Goal: Information Seeking & Learning: Learn about a topic

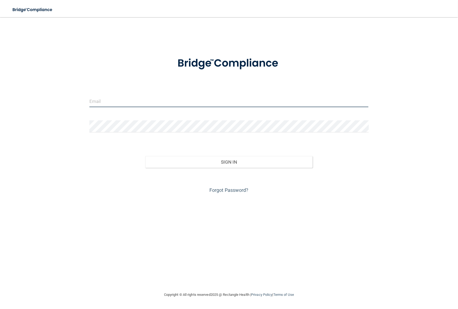
click at [131, 103] on input "email" at bounding box center [228, 101] width 279 height 12
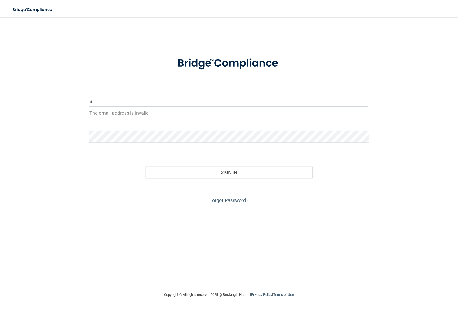
type input "[EMAIL_ADDRESS][DOMAIN_NAME]"
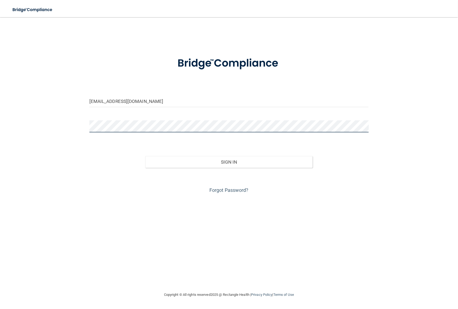
click at [145, 156] on button "Sign In" at bounding box center [228, 162] width 167 height 12
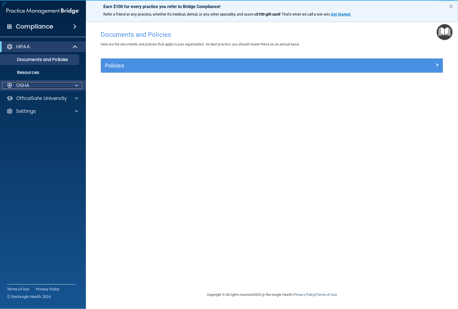
click at [75, 86] on span at bounding box center [76, 85] width 3 height 6
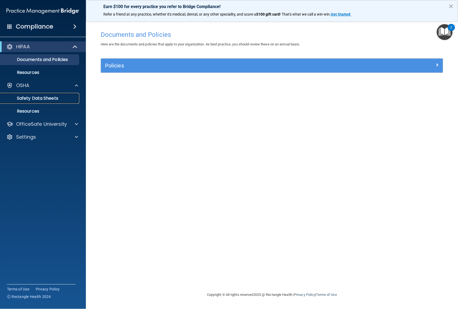
click at [69, 97] on p "Safety Data Sheets" at bounding box center [39, 98] width 73 height 5
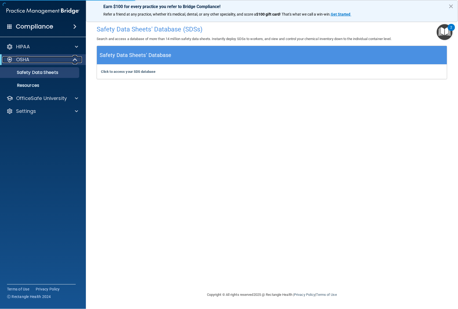
click at [80, 57] on div at bounding box center [75, 59] width 13 height 6
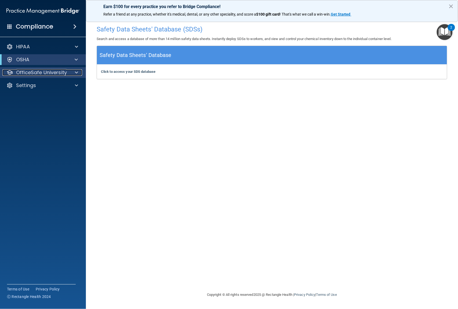
click at [75, 74] on span at bounding box center [76, 72] width 3 height 6
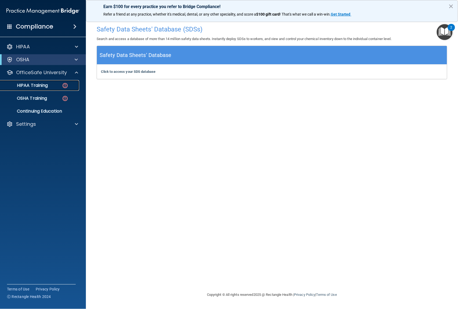
click at [66, 84] on img at bounding box center [65, 85] width 7 height 7
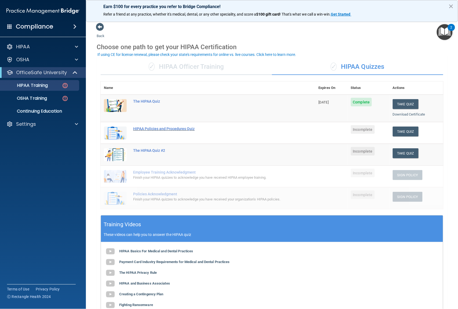
click at [185, 130] on div "HIPAA Policies and Procedures Quiz" at bounding box center [210, 128] width 155 height 4
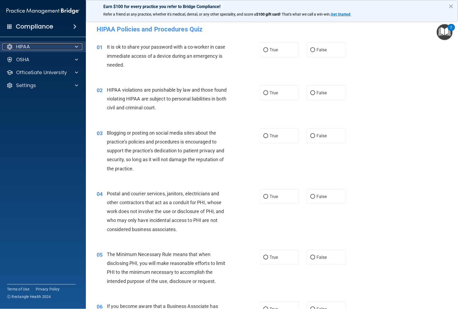
click at [75, 43] on span at bounding box center [76, 46] width 3 height 6
click at [76, 46] on span at bounding box center [76, 46] width 3 height 6
click at [28, 48] on p "HIPAA" at bounding box center [23, 46] width 14 height 6
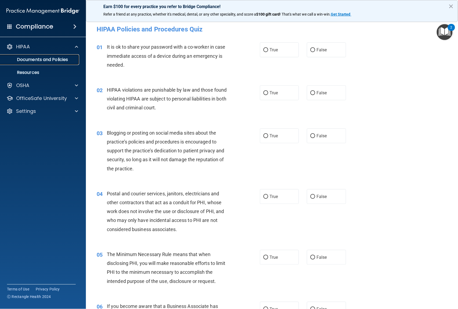
click at [28, 58] on p "Documents and Policies" at bounding box center [39, 59] width 73 height 5
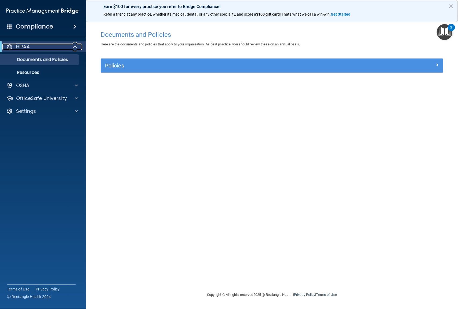
click at [73, 45] on span at bounding box center [75, 46] width 5 height 6
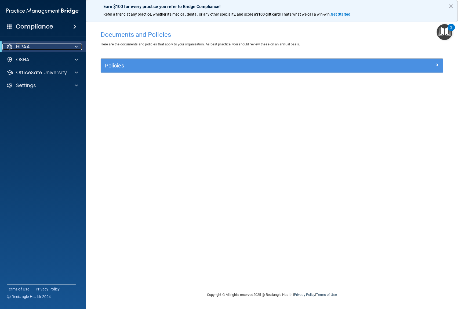
click at [75, 47] on span at bounding box center [76, 46] width 3 height 6
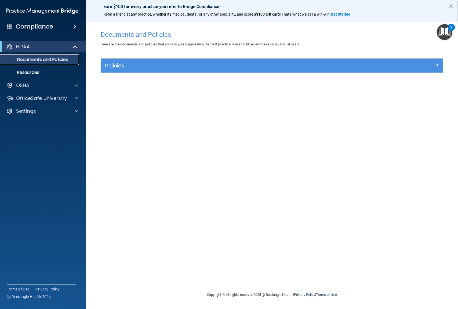
click at [24, 57] on p "Documents and Policies" at bounding box center [39, 59] width 73 height 5
click at [79, 84] on div at bounding box center [75, 85] width 13 height 6
click at [73, 46] on span at bounding box center [75, 46] width 5 height 6
click at [24, 42] on div "HIPAA" at bounding box center [43, 46] width 86 height 11
click at [21, 44] on p "HIPAA" at bounding box center [23, 46] width 14 height 6
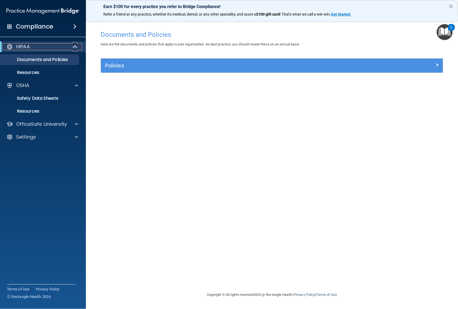
click at [21, 46] on p "HIPAA" at bounding box center [23, 46] width 14 height 6
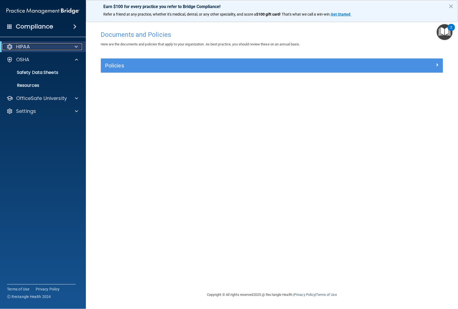
click at [76, 46] on span at bounding box center [76, 46] width 3 height 6
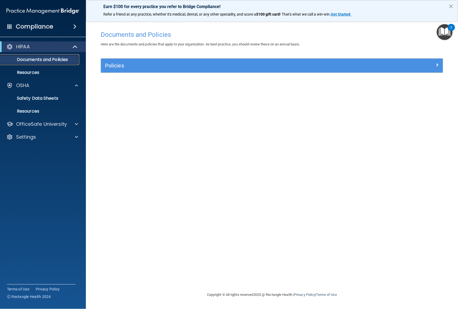
click at [65, 59] on p "Documents and Policies" at bounding box center [39, 59] width 73 height 5
click at [27, 73] on p "Resources" at bounding box center [39, 72] width 73 height 5
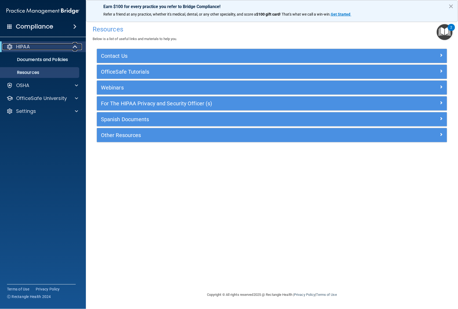
click at [73, 49] on span at bounding box center [75, 46] width 5 height 6
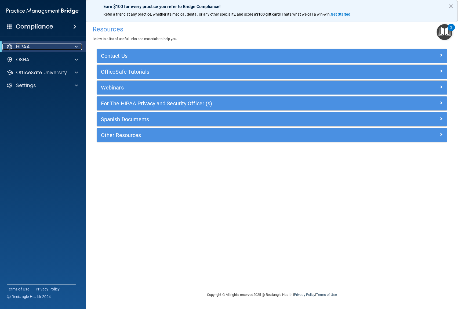
click at [75, 46] on span at bounding box center [76, 46] width 3 height 6
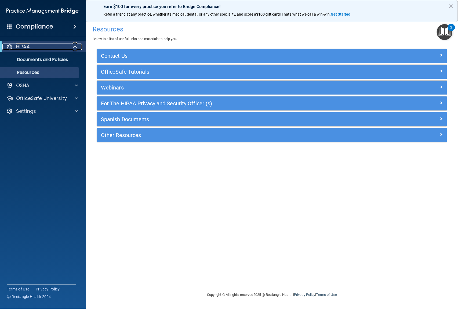
click at [75, 46] on span at bounding box center [75, 46] width 5 height 6
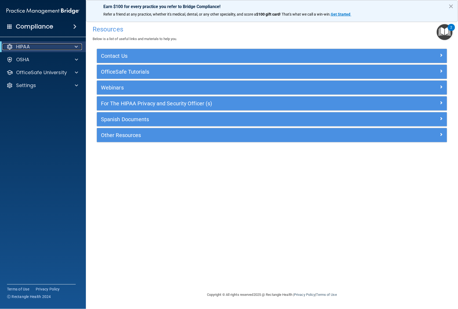
click at [23, 45] on p "HIPAA" at bounding box center [23, 46] width 14 height 6
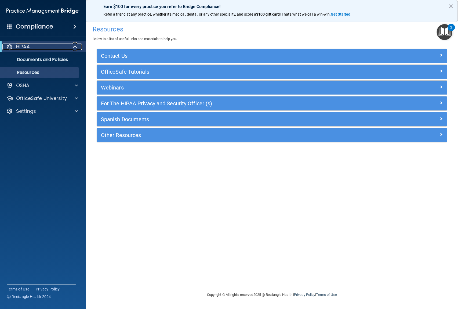
click at [76, 48] on span at bounding box center [75, 46] width 5 height 6
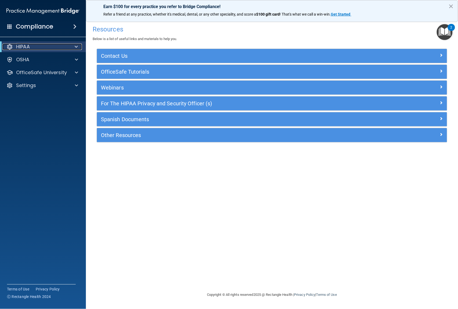
click at [76, 46] on span at bounding box center [76, 46] width 3 height 6
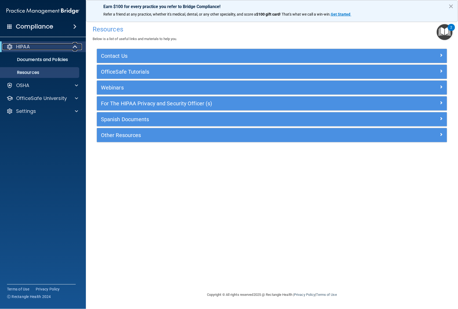
click at [76, 46] on span at bounding box center [75, 46] width 5 height 6
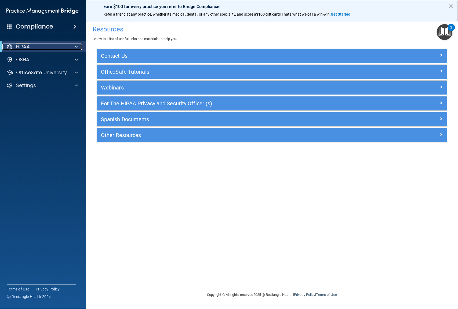
click at [27, 46] on p "HIPAA" at bounding box center [23, 46] width 14 height 6
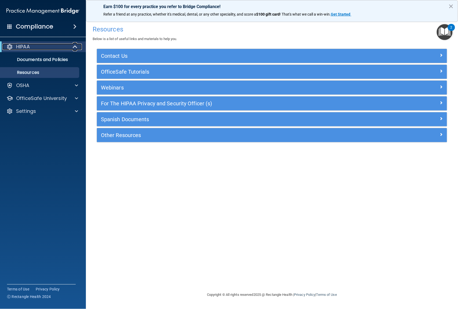
click at [11, 44] on div at bounding box center [9, 46] width 6 height 6
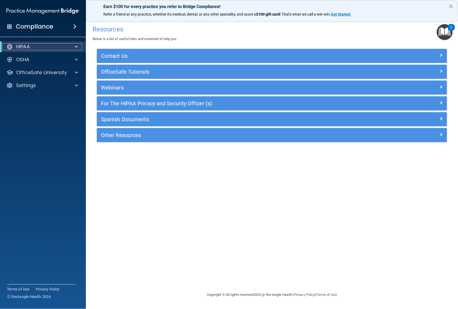
click at [74, 46] on div at bounding box center [75, 46] width 13 height 6
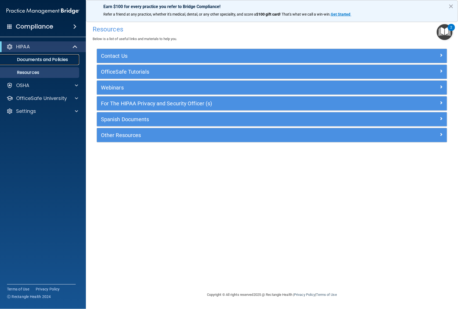
click at [53, 59] on p "Documents and Policies" at bounding box center [39, 59] width 73 height 5
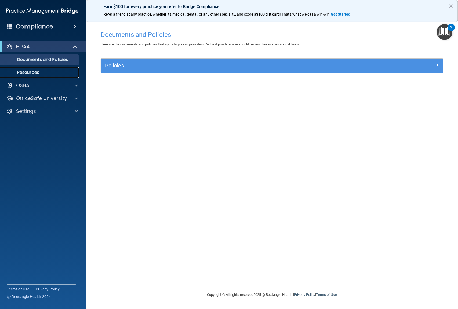
click at [34, 71] on p "Resources" at bounding box center [39, 72] width 73 height 5
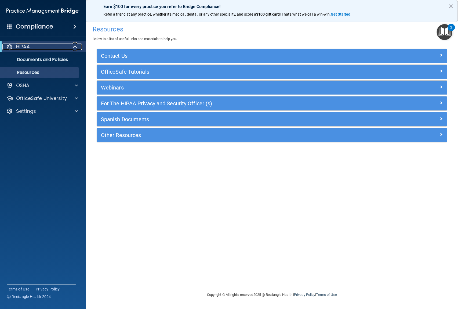
click at [76, 43] on span at bounding box center [75, 46] width 5 height 6
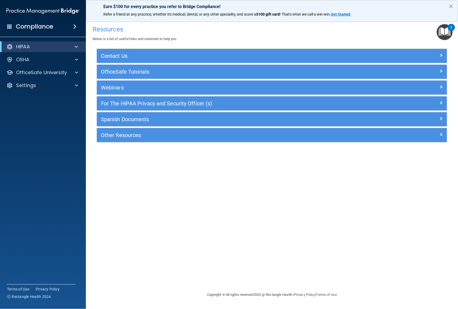
click at [123, 167] on div "Resources Below is a list of useful links and materials to help you. Contact Us…" at bounding box center [272, 154] width 350 height 263
click at [25, 56] on div "OSHA" at bounding box center [43, 59] width 86 height 11
click at [14, 58] on div "OSHA" at bounding box center [35, 59] width 67 height 6
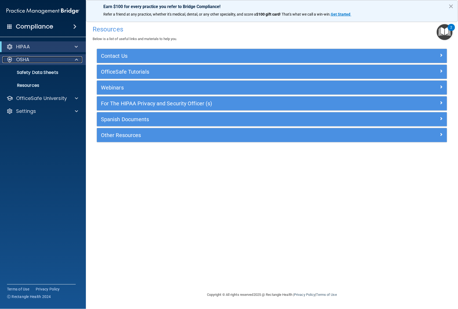
click at [14, 58] on div "OSHA" at bounding box center [35, 59] width 67 height 6
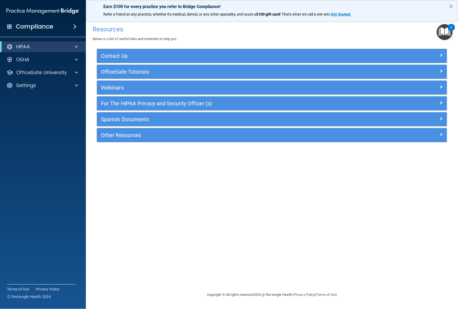
click at [28, 42] on div "HIPAA" at bounding box center [43, 46] width 86 height 11
click at [76, 23] on span at bounding box center [74, 26] width 3 height 6
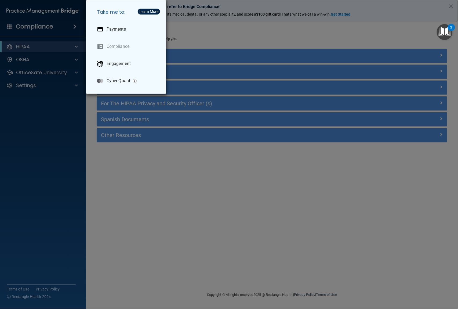
click at [76, 23] on div "Take me to: Payments Compliance Engagement Cyber Quant" at bounding box center [229, 154] width 458 height 309
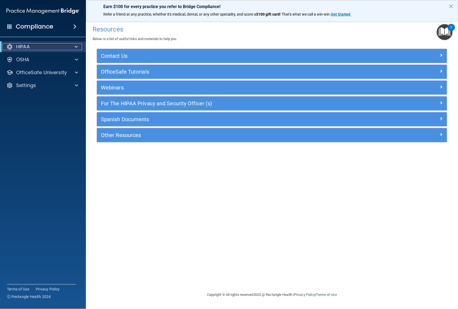
click at [25, 47] on p "HIPAA" at bounding box center [23, 46] width 14 height 6
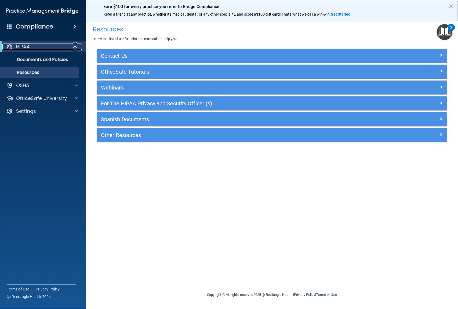
click at [25, 48] on p "HIPAA" at bounding box center [23, 46] width 14 height 6
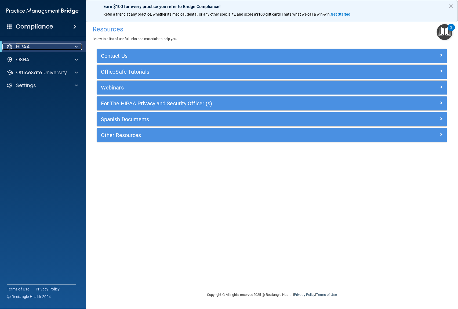
click at [74, 45] on div at bounding box center [75, 46] width 13 height 6
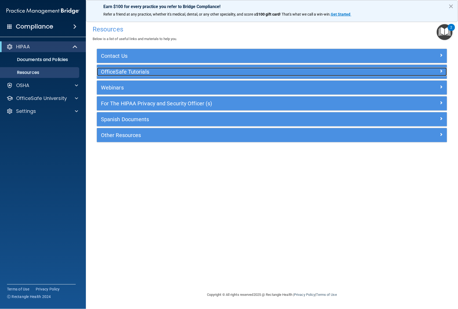
click at [121, 72] on h5 "OfficeSafe Tutorials" at bounding box center [228, 72] width 254 height 6
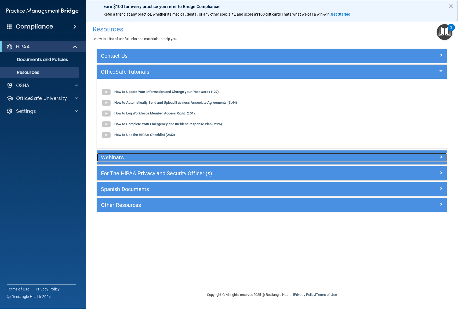
click at [131, 155] on h5 "Webinars" at bounding box center [228, 157] width 254 height 6
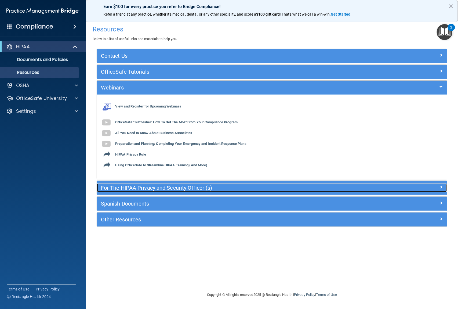
click at [139, 187] on h5 "For The HIPAA Privacy and Security Officer (s)" at bounding box center [228, 188] width 254 height 6
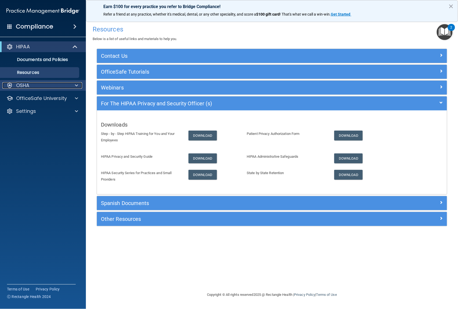
click at [77, 85] on span at bounding box center [76, 85] width 3 height 6
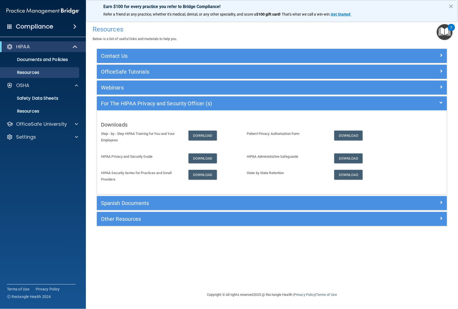
click at [53, 25] on div "Compliance" at bounding box center [43, 27] width 86 height 12
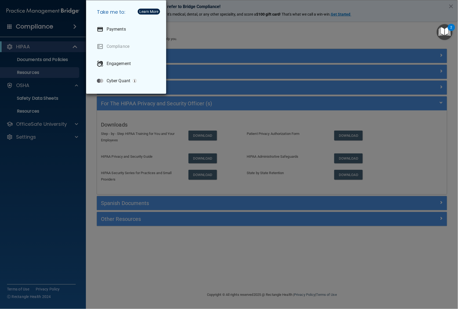
click at [46, 47] on div "Take me to: Payments Compliance Engagement Cyber Quant" at bounding box center [229, 154] width 458 height 309
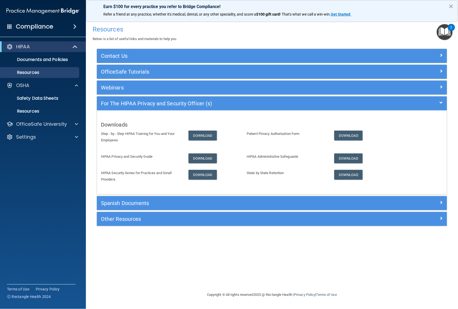
click at [452, 8] on button "×" at bounding box center [450, 6] width 5 height 9
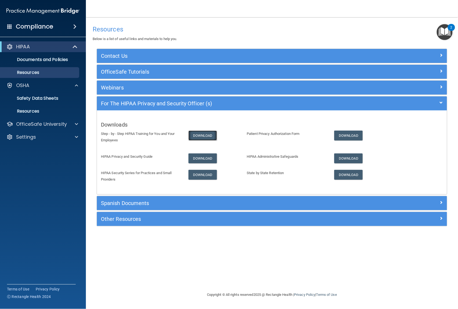
click at [205, 135] on link "Download" at bounding box center [202, 135] width 28 height 10
click at [230, 80] on div "Contact Us Main Number: 800-588-0254 E-mail Us Anytime at support@pcihipaa.com …" at bounding box center [272, 137] width 350 height 177
click at [253, 67] on div "OfficeSafe Tutorials" at bounding box center [272, 72] width 350 height 14
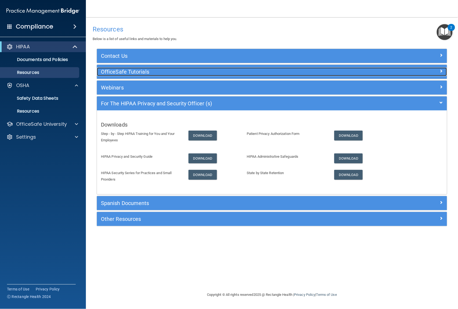
click at [251, 73] on h5 "OfficeSafe Tutorials" at bounding box center [228, 72] width 254 height 6
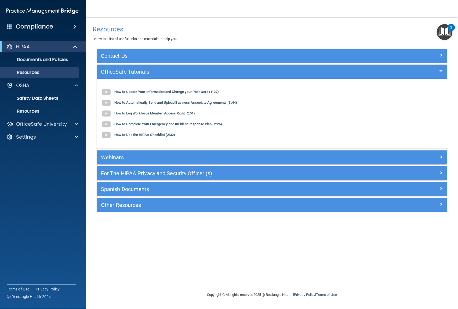
click at [40, 52] on div "HIPAA" at bounding box center [43, 46] width 86 height 11
click at [447, 32] on img "Open Resource Center, 2 new notifications" at bounding box center [445, 32] width 16 height 16
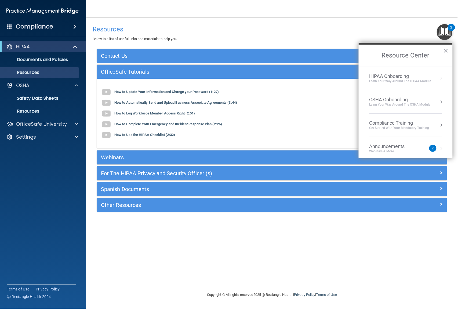
click at [407, 82] on div "Learn Your Way around the HIPAA module" at bounding box center [400, 81] width 62 height 5
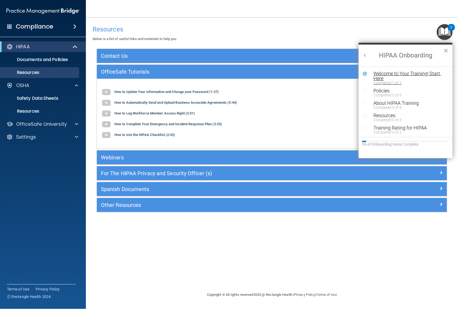
click at [387, 78] on div "Welcome to Your Training! Start Here" at bounding box center [406, 76] width 67 height 10
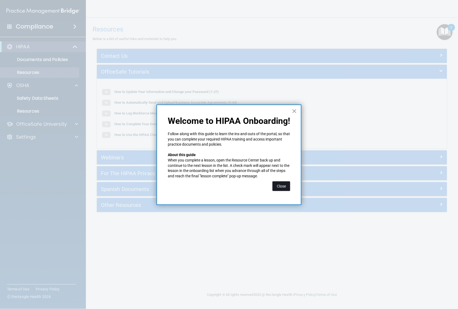
click at [281, 186] on button "Close" at bounding box center [281, 186] width 18 height 10
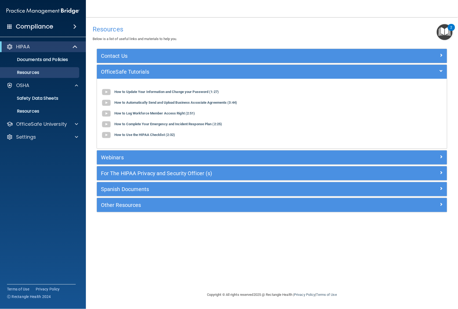
click at [448, 36] on img "Open Resource Center, 2 new notifications" at bounding box center [445, 32] width 16 height 16
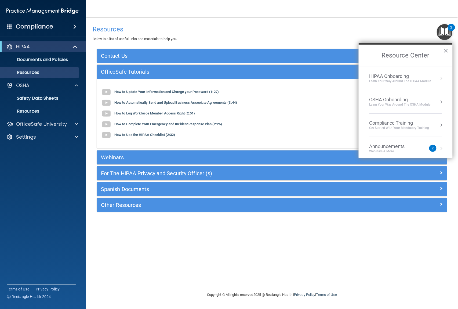
click at [394, 104] on div "Learn your way around the OSHA module" at bounding box center [399, 104] width 61 height 5
click at [390, 76] on div "Completed Step 0 of 5" at bounding box center [409, 78] width 72 height 4
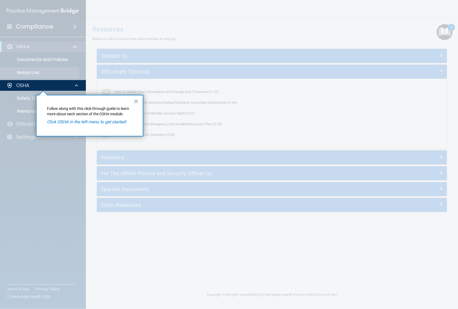
click at [68, 123] on em "Click OSHA in the left menu to get started!" at bounding box center [86, 121] width 79 height 5
click at [73, 115] on p "Follow along with this click-through guide to learn more about each section of …" at bounding box center [89, 111] width 85 height 10
click at [62, 78] on div at bounding box center [43, 40] width 86 height 80
click at [61, 87] on div "OSHA" at bounding box center [35, 85] width 67 height 6
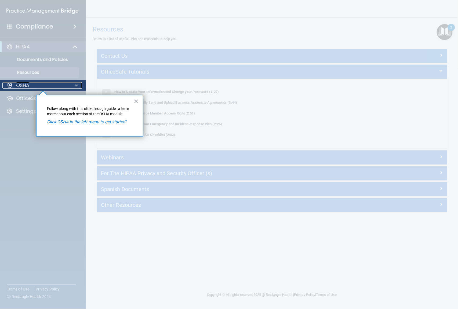
click at [73, 87] on div at bounding box center [75, 85] width 13 height 6
click at [137, 101] on button "×" at bounding box center [136, 101] width 5 height 9
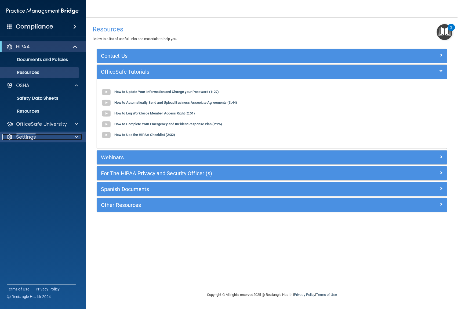
click at [56, 135] on div "Settings" at bounding box center [35, 137] width 67 height 6
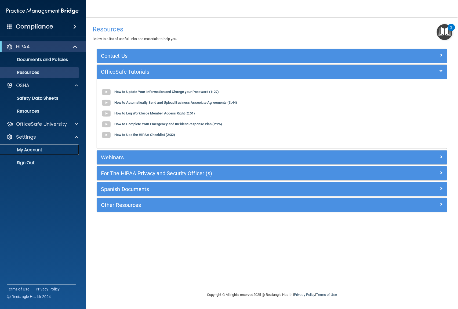
click at [40, 149] on p "My Account" at bounding box center [39, 149] width 73 height 5
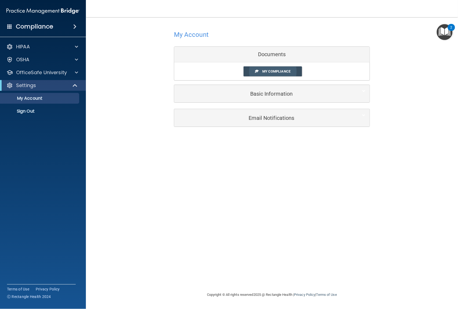
click at [259, 71] on link "My Compliance" at bounding box center [272, 71] width 59 height 10
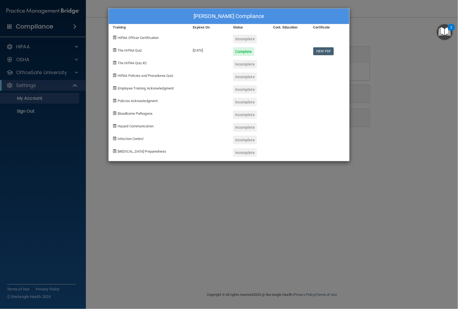
click at [236, 67] on div "Incomplete" at bounding box center [245, 64] width 24 height 9
click at [141, 77] on span "HIPAA Policies and Procedures Quiz" at bounding box center [146, 76] width 56 height 4
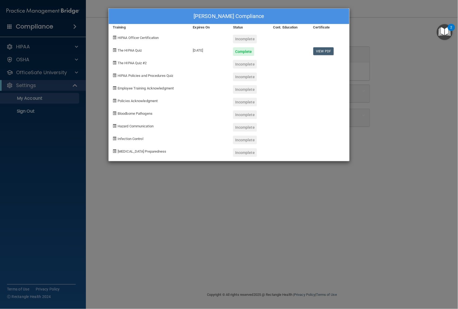
click at [140, 74] on span "HIPAA Policies and Procedures Quiz" at bounding box center [146, 76] width 56 height 4
click at [113, 74] on span at bounding box center [114, 75] width 3 height 3
click at [113, 52] on span at bounding box center [114, 49] width 3 height 3
click at [117, 35] on div "HIPAA Officer Certification" at bounding box center [149, 37] width 80 height 13
drag, startPoint x: 138, startPoint y: 57, endPoint x: 123, endPoint y: 47, distance: 17.9
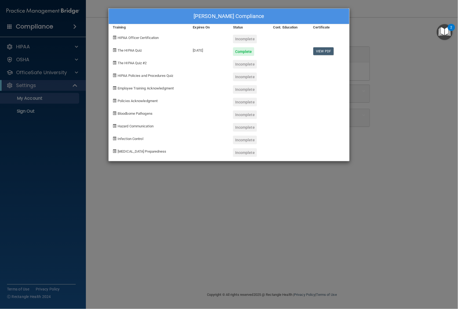
click at [123, 47] on div "The HIPAA Quiz" at bounding box center [149, 49] width 80 height 13
click at [325, 54] on link "View PDF" at bounding box center [323, 51] width 21 height 8
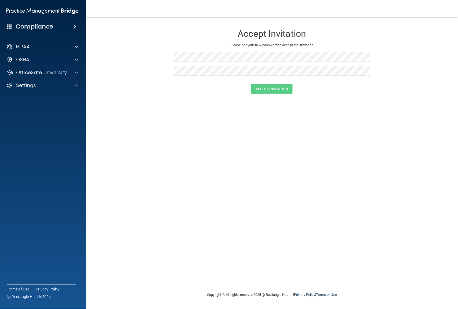
click at [199, 228] on div "Accept Invitation Please set your new password to accept the invitation Accept …" at bounding box center [272, 154] width 350 height 263
click at [19, 24] on h4 "Compliance" at bounding box center [34, 27] width 37 height 8
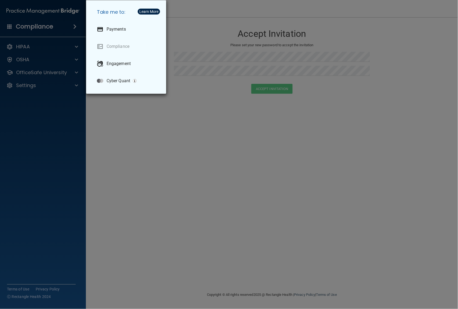
click at [24, 51] on div "Take me to: Payments Compliance Engagement Cyber Quant" at bounding box center [229, 154] width 458 height 309
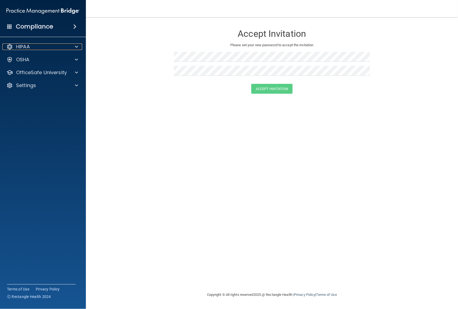
click at [24, 44] on p "HIPAA" at bounding box center [23, 46] width 14 height 6
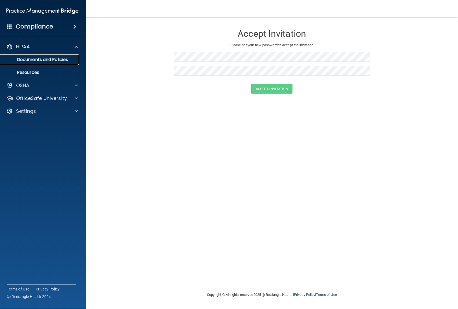
click at [27, 58] on p "Documents and Policies" at bounding box center [39, 59] width 73 height 5
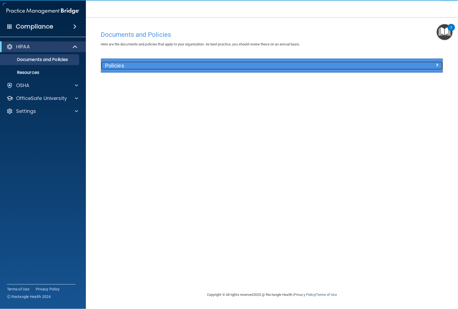
click at [139, 66] on h5 "Policies" at bounding box center [229, 66] width 248 height 6
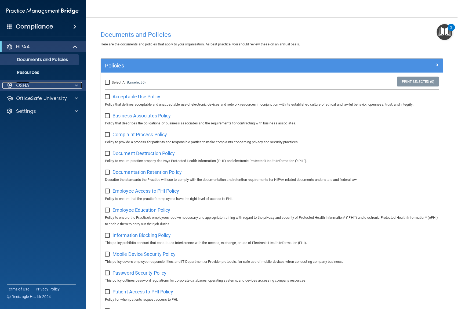
click at [25, 82] on p "OSHA" at bounding box center [22, 85] width 13 height 6
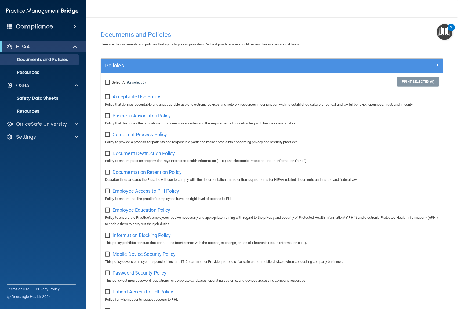
click at [449, 29] on div "2" at bounding box center [451, 27] width 7 height 7
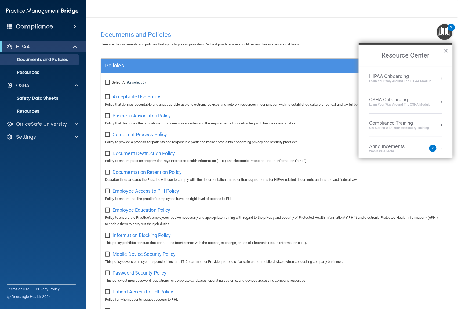
click at [433, 76] on div "HIPAA Onboarding Learn Your Way around the HIPAA module" at bounding box center [405, 78] width 72 height 10
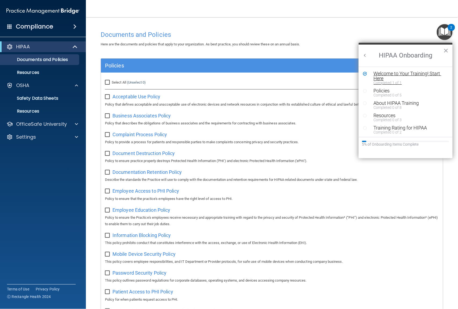
click at [390, 79] on div "Welcome to Your Training! Start Here" at bounding box center [406, 76] width 67 height 10
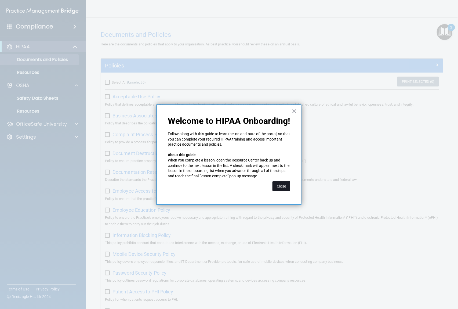
click at [277, 183] on button "Close" at bounding box center [281, 186] width 18 height 10
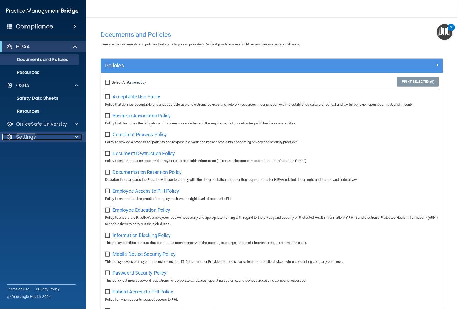
click at [29, 137] on p "Settings" at bounding box center [26, 137] width 20 height 6
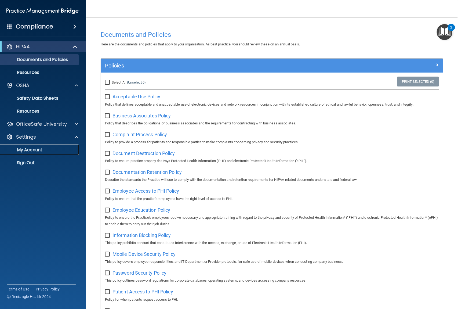
click at [33, 149] on p "My Account" at bounding box center [39, 149] width 73 height 5
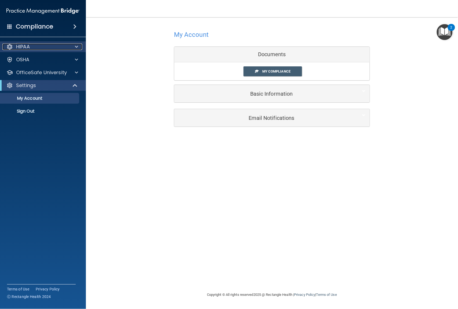
click at [74, 46] on div at bounding box center [75, 46] width 13 height 6
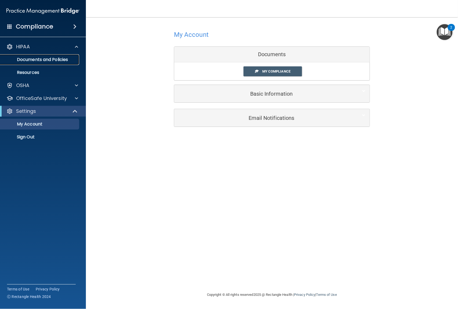
click at [49, 57] on p "Documents and Policies" at bounding box center [39, 59] width 73 height 5
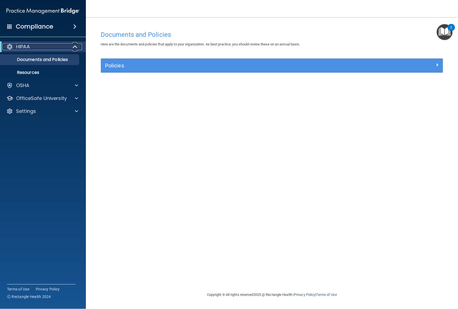
click at [76, 47] on span at bounding box center [75, 46] width 5 height 6
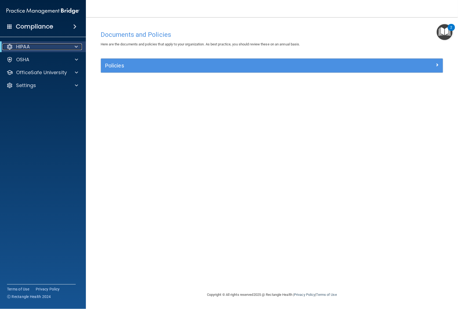
click at [76, 47] on span at bounding box center [76, 46] width 3 height 6
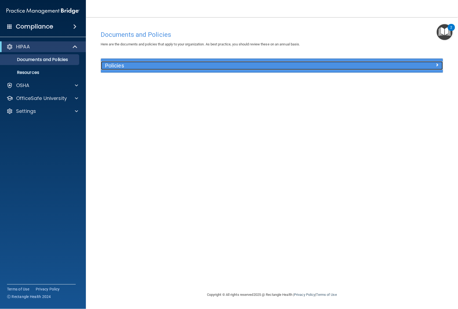
click at [297, 65] on h5 "Policies" at bounding box center [229, 66] width 248 height 6
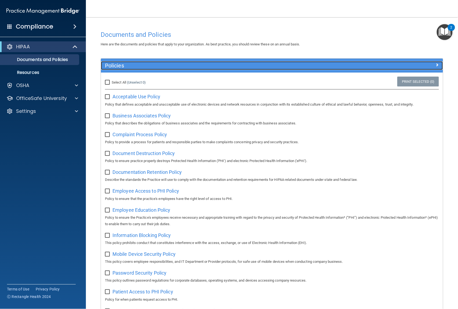
click at [173, 65] on h5 "Policies" at bounding box center [229, 66] width 248 height 6
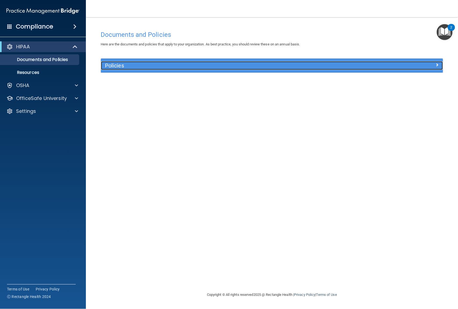
click at [173, 65] on h5 "Policies" at bounding box center [229, 66] width 248 height 6
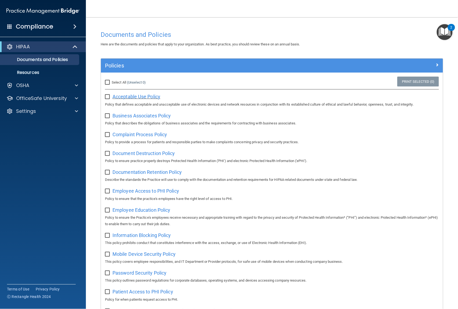
click at [153, 99] on span "Acceptable Use Policy" at bounding box center [136, 97] width 48 height 6
click at [107, 81] on input "Select All (Unselect 0) Unselect All" at bounding box center [108, 82] width 6 height 4
checkbox input "true"
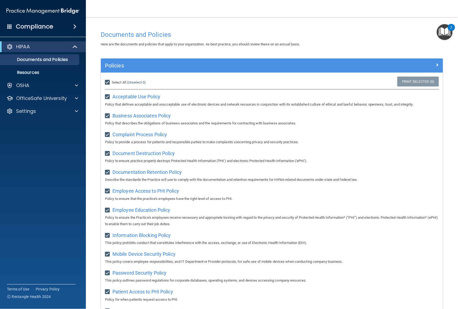
checkbox input "true"
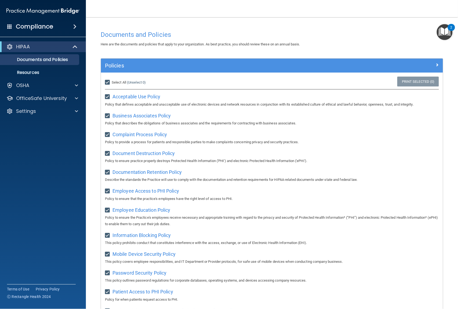
checkbox input "true"
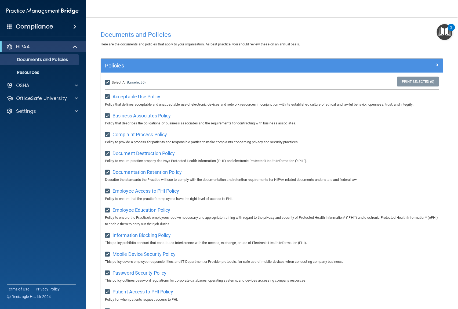
checkbox input "true"
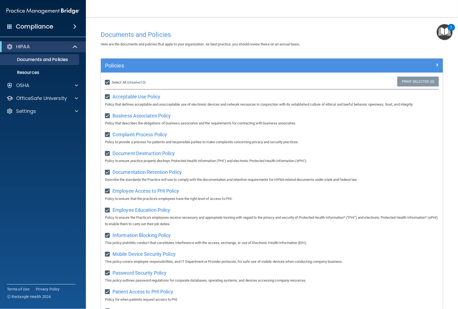
checkbox input "true"
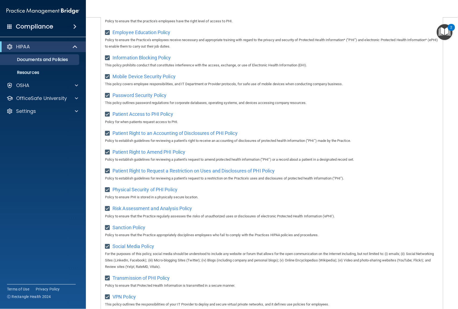
scroll to position [232, 0]
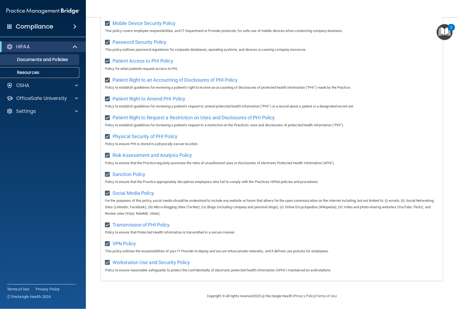
click at [43, 70] on p "Resources" at bounding box center [39, 72] width 73 height 5
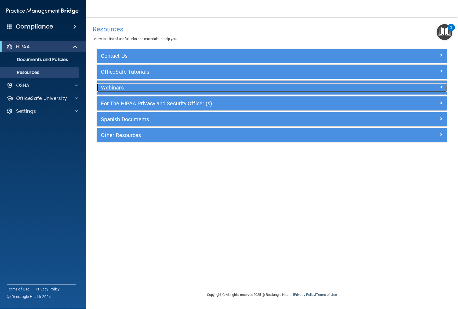
click at [152, 85] on h5 "Webinars" at bounding box center [228, 88] width 254 height 6
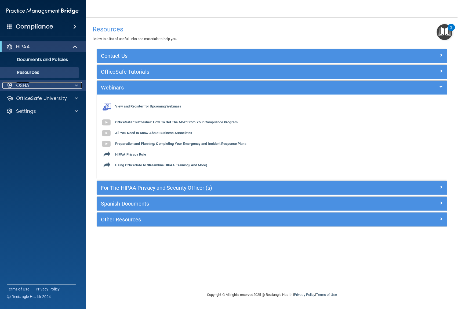
click at [76, 84] on span at bounding box center [76, 85] width 3 height 6
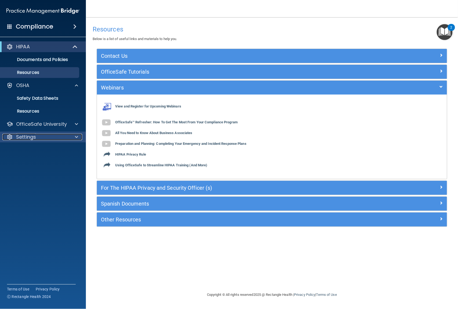
click at [39, 134] on div "Settings" at bounding box center [35, 137] width 67 height 6
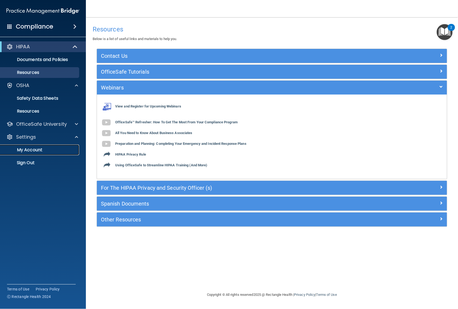
click at [45, 149] on p "My Account" at bounding box center [39, 149] width 73 height 5
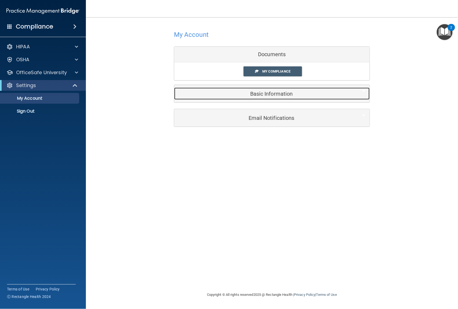
click at [266, 93] on h5 "Basic Information" at bounding box center [263, 94] width 171 height 6
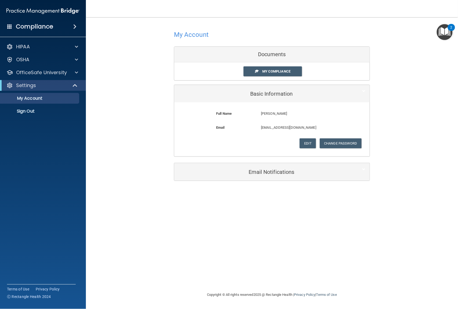
click at [270, 54] on div "Documents" at bounding box center [271, 55] width 195 height 16
click at [262, 62] on div "Documents" at bounding box center [271, 55] width 195 height 16
click at [262, 71] on span "My Compliance" at bounding box center [276, 71] width 28 height 4
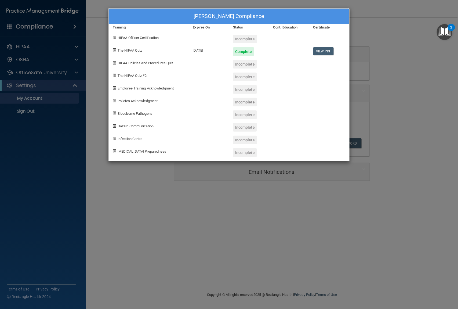
click at [114, 38] on span at bounding box center [114, 37] width 3 height 3
click at [115, 36] on span at bounding box center [114, 37] width 3 height 3
drag, startPoint x: 115, startPoint y: 36, endPoint x: 118, endPoint y: 35, distance: 2.8
click at [118, 35] on div "HIPAA Officer Certification" at bounding box center [149, 37] width 80 height 13
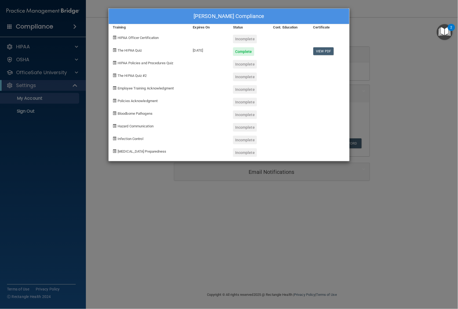
click at [139, 174] on div "[PERSON_NAME] Compliance Training Expires On Status Cont. Education Certificate…" at bounding box center [229, 154] width 458 height 309
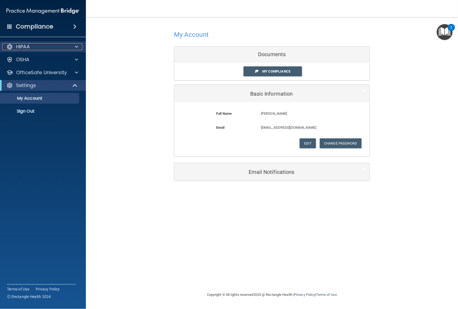
click at [32, 50] on div "HIPAA" at bounding box center [35, 46] width 67 height 6
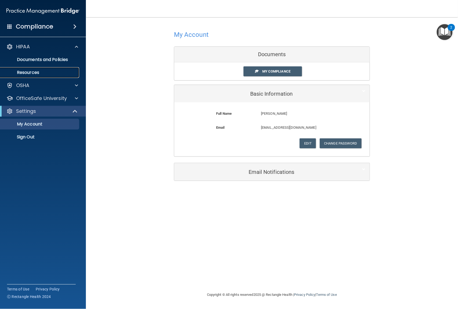
click at [33, 70] on p "Resources" at bounding box center [39, 72] width 73 height 5
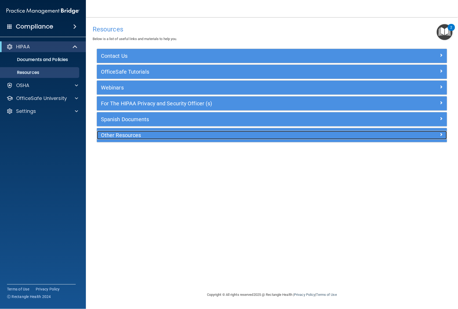
click at [134, 132] on div "Other Resources" at bounding box center [228, 135] width 262 height 9
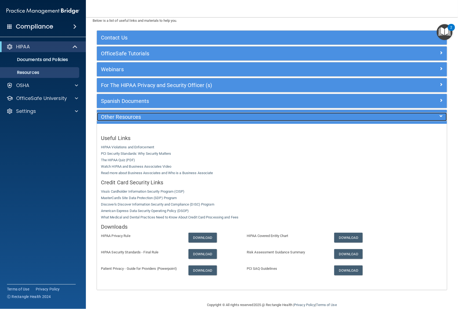
scroll to position [28, 0]
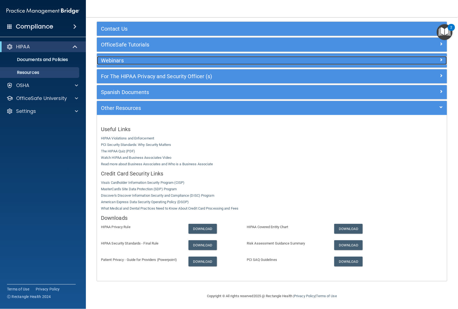
click at [115, 58] on h5 "Webinars" at bounding box center [228, 60] width 254 height 6
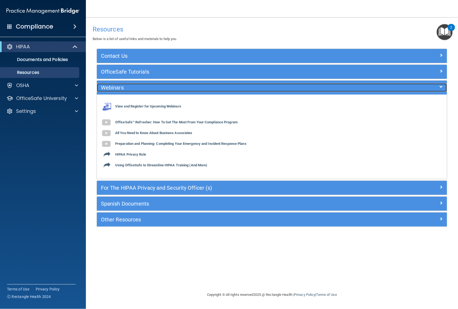
click at [120, 90] on h5 "Webinars" at bounding box center [228, 88] width 254 height 6
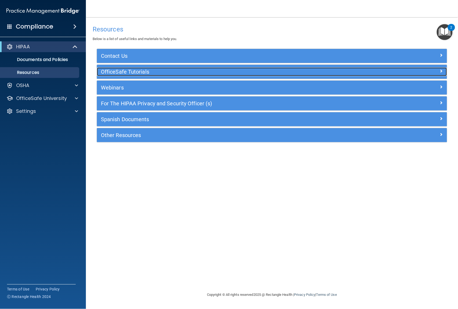
click at [130, 69] on h5 "OfficeSafe Tutorials" at bounding box center [228, 72] width 254 height 6
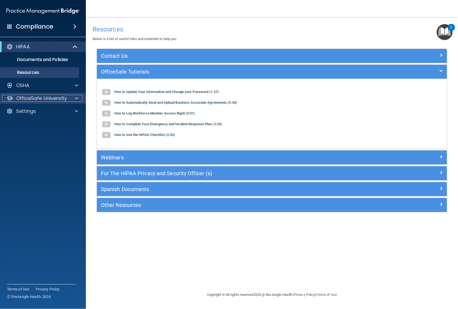
click at [53, 99] on p "OfficeSafe University" at bounding box center [41, 98] width 51 height 6
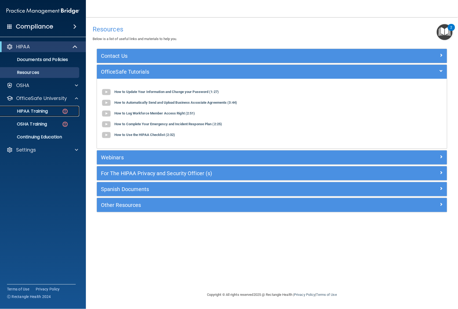
click at [47, 109] on p "HIPAA Training" at bounding box center [25, 110] width 44 height 5
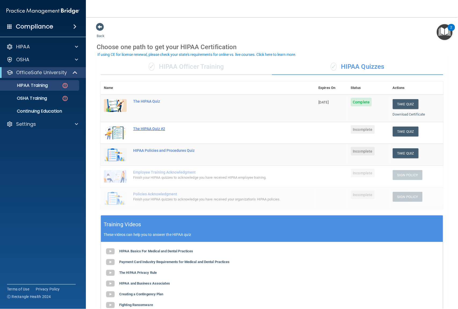
click at [152, 127] on div "The HIPAA Quiz #2" at bounding box center [210, 128] width 155 height 4
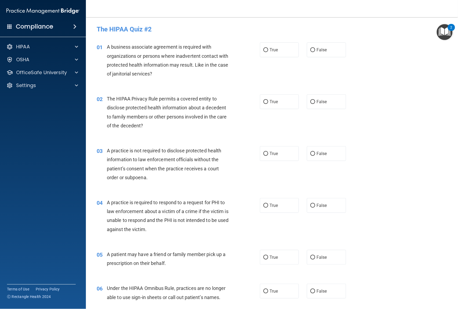
click at [441, 30] on img "Open Resource Center, 2 new notifications" at bounding box center [445, 32] width 16 height 16
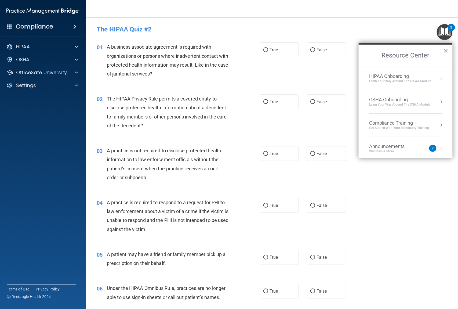
click at [432, 148] on div "2" at bounding box center [433, 148] width 2 height 0
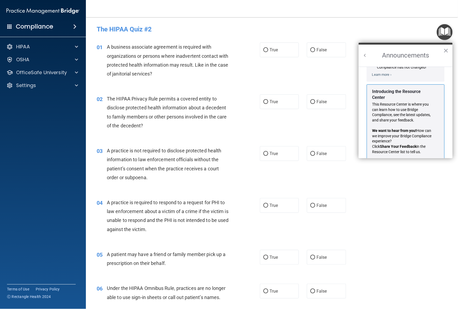
scroll to position [99, 0]
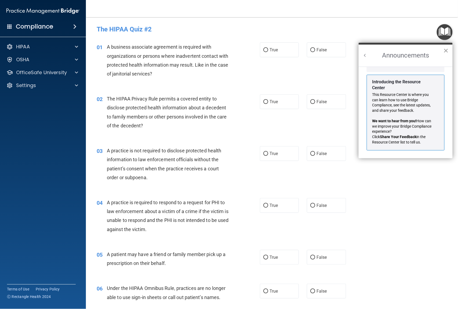
click at [446, 50] on button "×" at bounding box center [445, 50] width 5 height 9
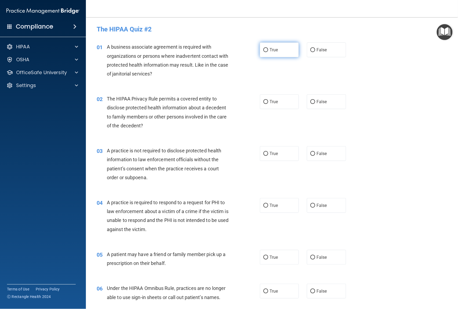
click at [263, 52] on input "True" at bounding box center [265, 50] width 5 height 4
radio input "true"
click at [263, 101] on input "True" at bounding box center [265, 102] width 5 height 4
radio input "true"
click at [310, 153] on input "False" at bounding box center [312, 154] width 5 height 4
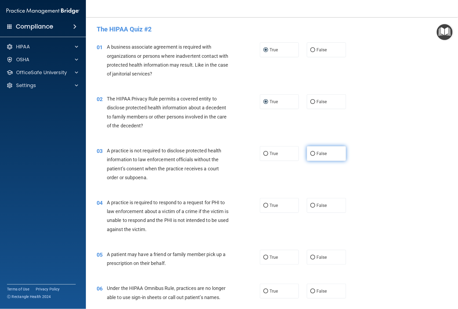
radio input "true"
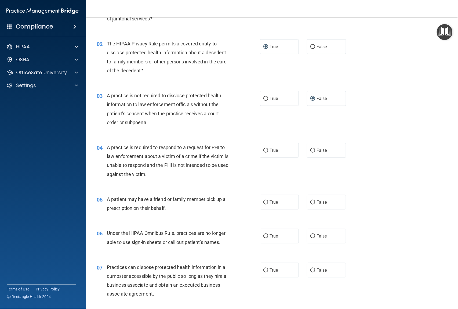
scroll to position [71, 0]
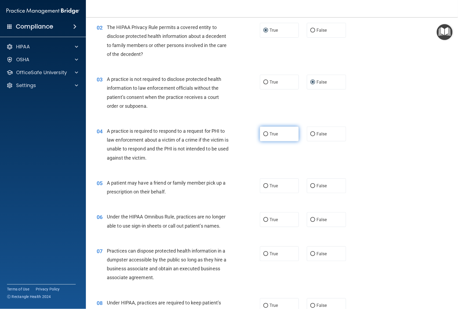
click at [265, 134] on input "True" at bounding box center [265, 134] width 5 height 4
radio input "true"
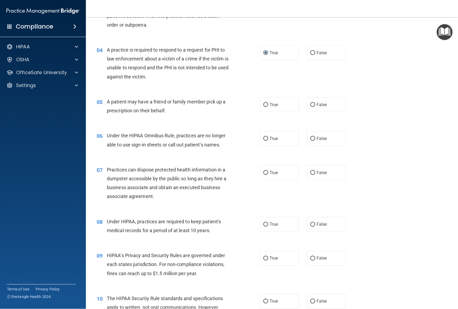
scroll to position [179, 0]
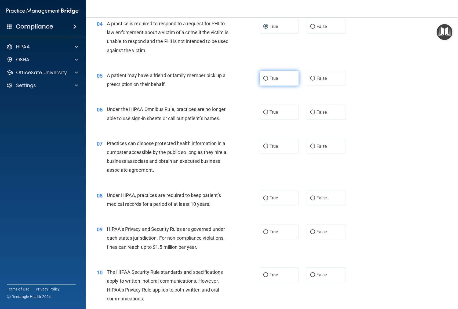
click at [265, 77] on input "True" at bounding box center [265, 78] width 5 height 4
radio input "true"
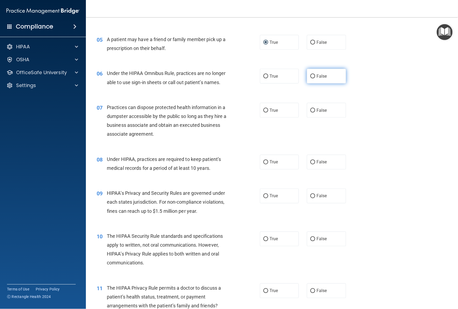
click at [310, 76] on input "False" at bounding box center [312, 76] width 5 height 4
radio input "true"
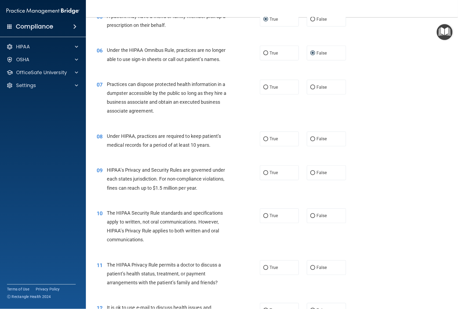
scroll to position [250, 0]
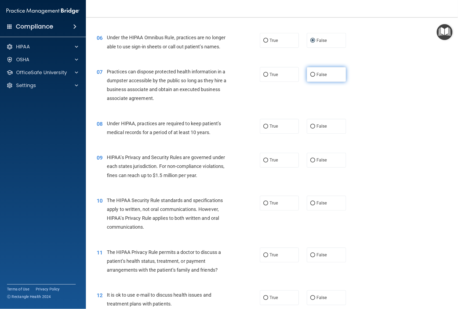
click at [313, 73] on label "False" at bounding box center [326, 74] width 39 height 15
click at [313, 73] on input "False" at bounding box center [312, 75] width 5 height 4
radio input "true"
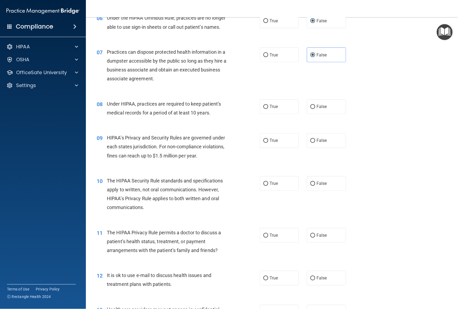
scroll to position [286, 0]
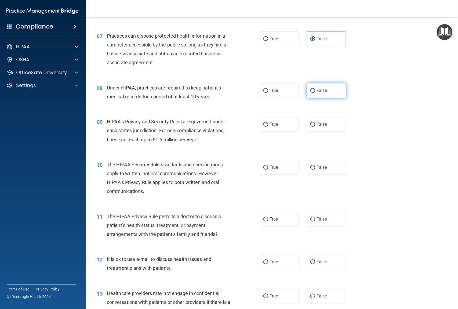
click at [310, 90] on input "False" at bounding box center [312, 91] width 5 height 4
radio input "true"
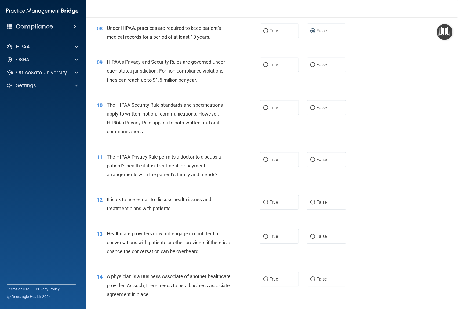
scroll to position [358, 0]
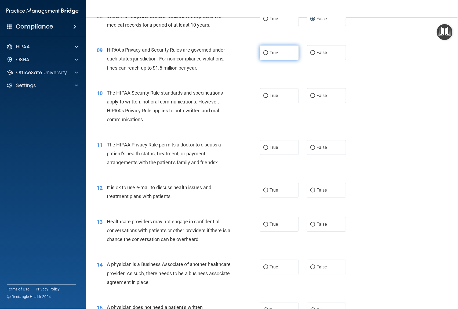
click at [263, 54] on input "True" at bounding box center [265, 53] width 5 height 4
radio input "true"
click at [264, 94] on input "True" at bounding box center [265, 96] width 5 height 4
radio input "true"
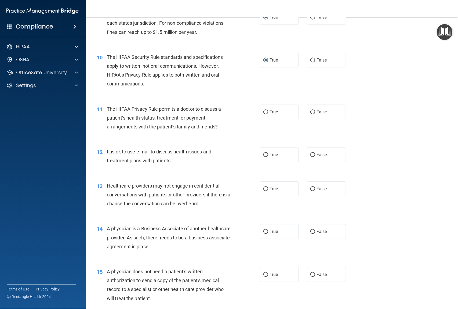
scroll to position [429, 0]
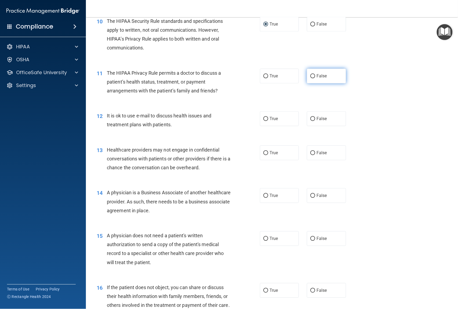
click at [312, 75] on label "False" at bounding box center [326, 75] width 39 height 15
click at [312, 75] on input "False" at bounding box center [312, 76] width 5 height 4
radio input "true"
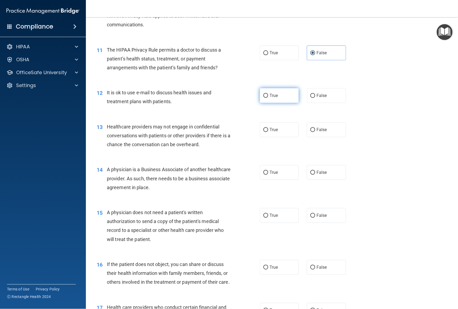
scroll to position [465, 0]
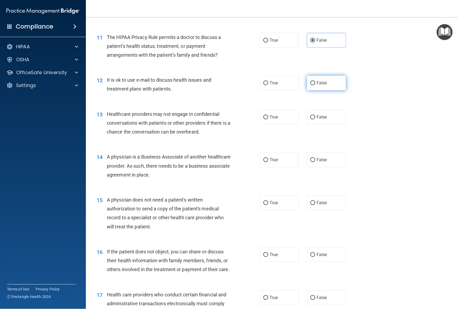
click at [311, 82] on input "False" at bounding box center [312, 83] width 5 height 4
radio input "true"
click at [263, 115] on input "True" at bounding box center [265, 117] width 5 height 4
radio input "true"
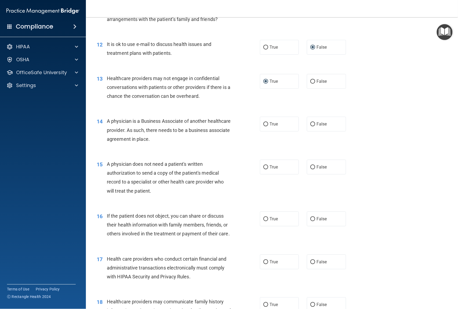
scroll to position [537, 0]
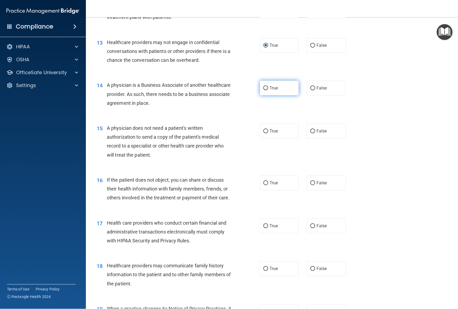
click at [263, 86] on input "True" at bounding box center [265, 88] width 5 height 4
radio input "true"
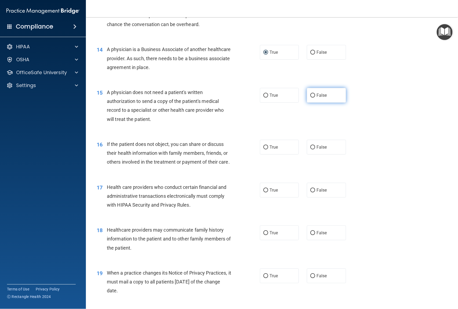
click at [311, 94] on input "False" at bounding box center [312, 95] width 5 height 4
radio input "true"
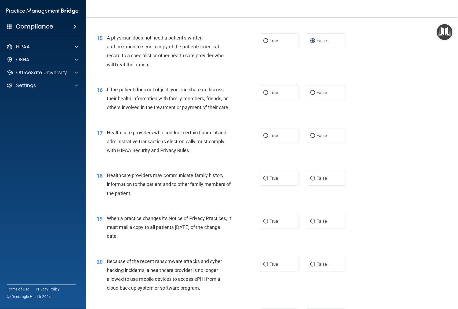
scroll to position [644, 0]
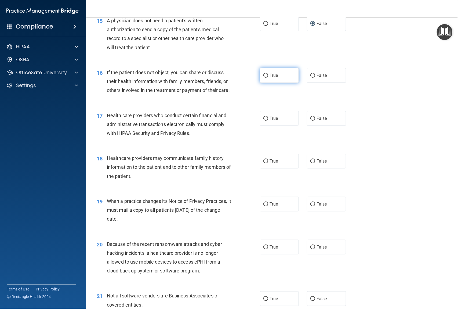
click at [263, 75] on input "True" at bounding box center [265, 76] width 5 height 4
radio input "true"
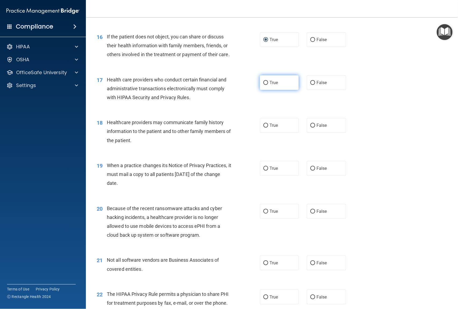
click at [263, 85] on input "True" at bounding box center [265, 83] width 5 height 4
radio input "true"
click at [310, 127] on input "False" at bounding box center [312, 125] width 5 height 4
radio input "true"
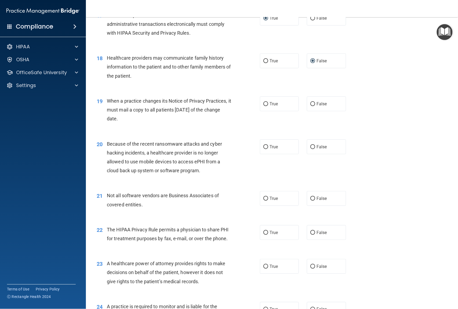
scroll to position [751, 0]
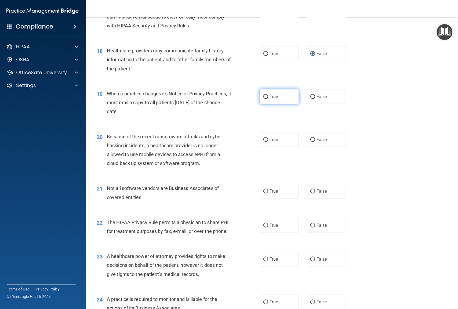
click at [263, 99] on input "True" at bounding box center [265, 97] width 5 height 4
radio input "true"
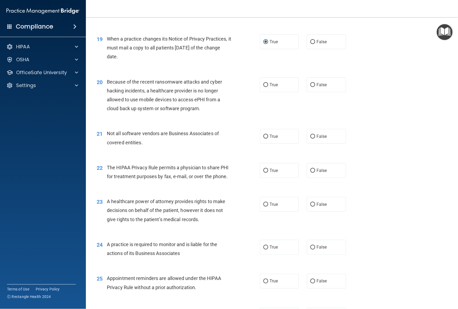
scroll to position [823, 0]
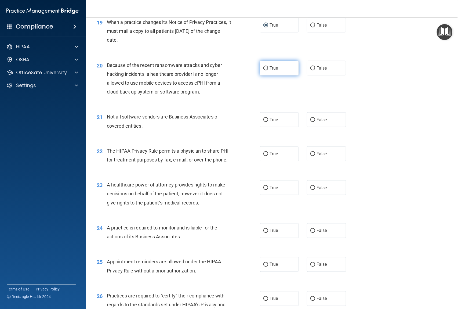
click at [260, 75] on label "True" at bounding box center [279, 68] width 39 height 15
click at [263, 70] on input "True" at bounding box center [265, 68] width 5 height 4
radio input "true"
click at [264, 122] on input "True" at bounding box center [265, 120] width 5 height 4
radio input "true"
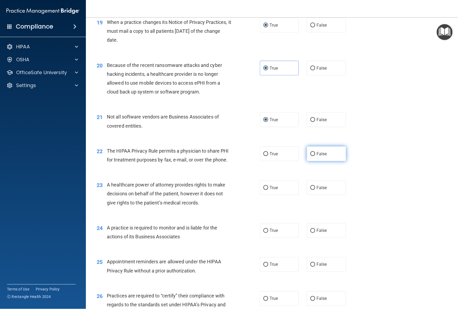
click at [310, 156] on input "False" at bounding box center [312, 154] width 5 height 4
radio input "true"
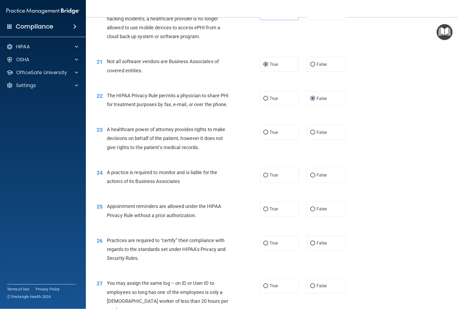
scroll to position [894, 0]
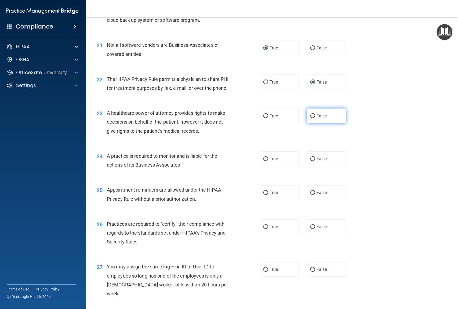
click at [311, 118] on input "False" at bounding box center [312, 116] width 5 height 4
radio input "true"
click at [263, 118] on input "True" at bounding box center [265, 116] width 5 height 4
radio input "true"
radio input "false"
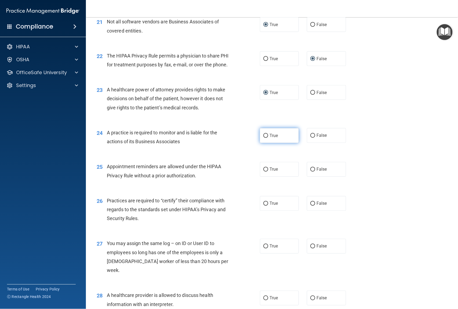
scroll to position [930, 0]
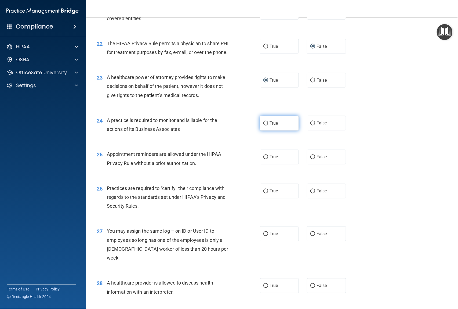
click at [264, 125] on input "True" at bounding box center [265, 123] width 5 height 4
radio input "true"
click at [263, 159] on input "True" at bounding box center [265, 157] width 5 height 4
radio input "true"
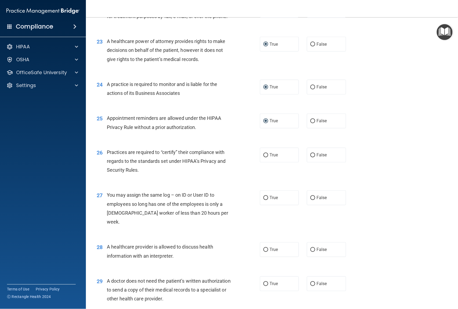
scroll to position [1002, 0]
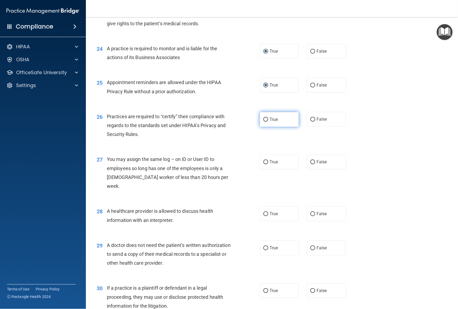
click at [264, 122] on input "True" at bounding box center [265, 120] width 5 height 4
radio input "true"
click at [311, 164] on input "False" at bounding box center [312, 162] width 5 height 4
radio input "true"
click at [310, 216] on input "False" at bounding box center [312, 214] width 5 height 4
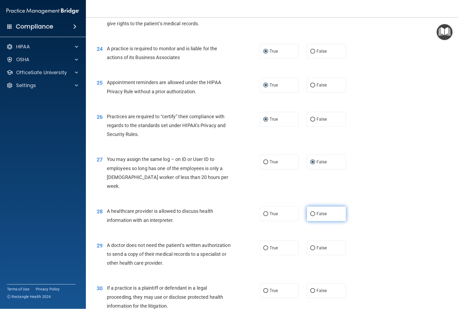
radio input "true"
click at [263, 216] on input "True" at bounding box center [265, 214] width 5 height 4
radio input "true"
radio input "false"
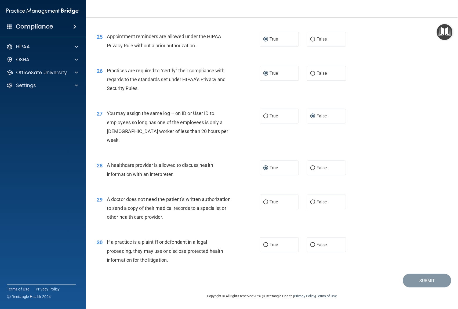
scroll to position [1056, 0]
click at [311, 201] on input "False" at bounding box center [312, 202] width 5 height 4
radio input "true"
click at [311, 242] on label "False" at bounding box center [326, 244] width 39 height 15
click at [311, 243] on input "False" at bounding box center [312, 245] width 5 height 4
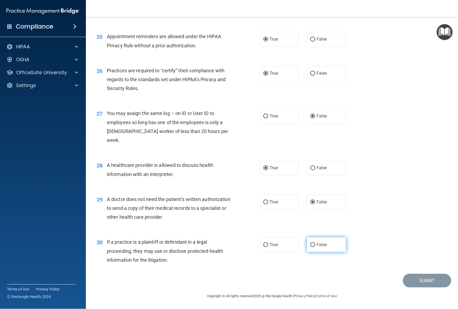
radio input "true"
click at [420, 280] on button "Submit" at bounding box center [427, 280] width 48 height 14
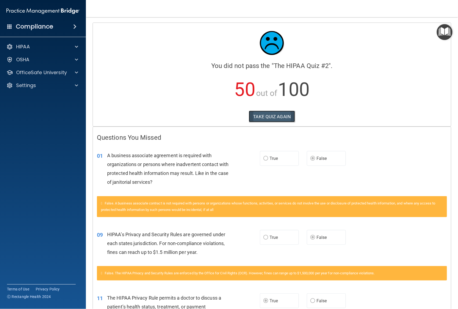
click at [274, 112] on button "TAKE QUIZ AGAIN" at bounding box center [272, 117] width 46 height 12
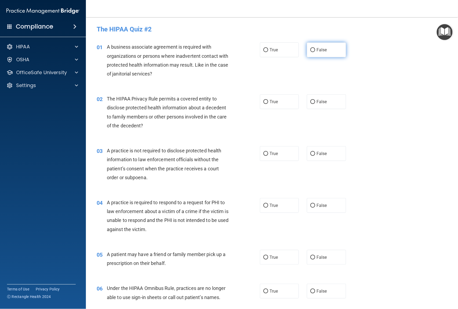
click at [311, 49] on input "False" at bounding box center [312, 50] width 5 height 4
radio input "true"
click at [263, 101] on input "True" at bounding box center [265, 102] width 5 height 4
radio input "true"
click at [310, 152] on input "False" at bounding box center [312, 154] width 5 height 4
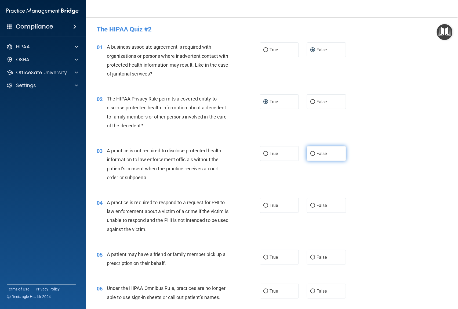
radio input "true"
click at [263, 204] on input "True" at bounding box center [265, 205] width 5 height 4
radio input "true"
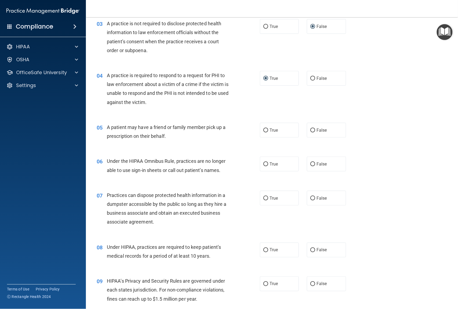
scroll to position [143, 0]
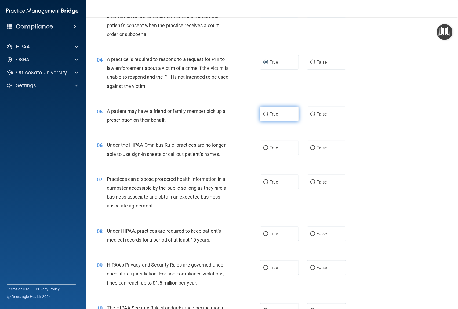
click at [264, 113] on input "True" at bounding box center [265, 114] width 5 height 4
radio input "true"
click at [310, 146] on input "False" at bounding box center [312, 148] width 5 height 4
radio input "true"
click at [310, 181] on input "False" at bounding box center [312, 182] width 5 height 4
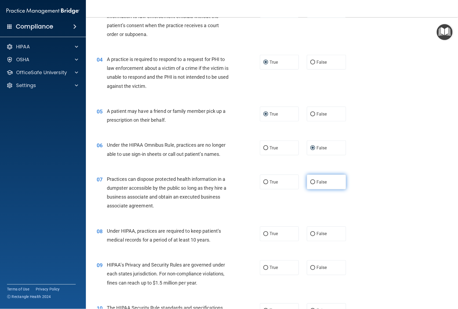
radio input "true"
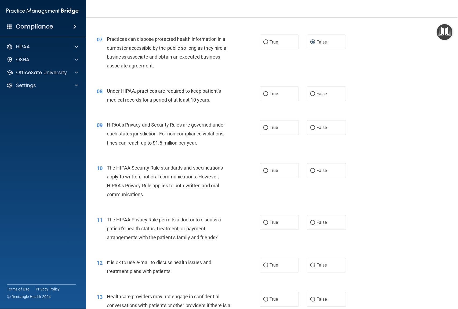
scroll to position [286, 0]
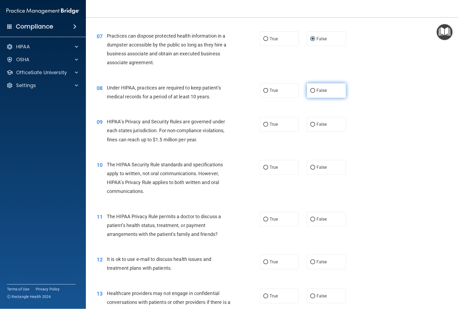
click at [310, 90] on input "False" at bounding box center [312, 91] width 5 height 4
radio input "true"
click at [310, 124] on input "False" at bounding box center [312, 125] width 5 height 4
radio input "true"
click at [263, 166] on input "True" at bounding box center [265, 168] width 5 height 4
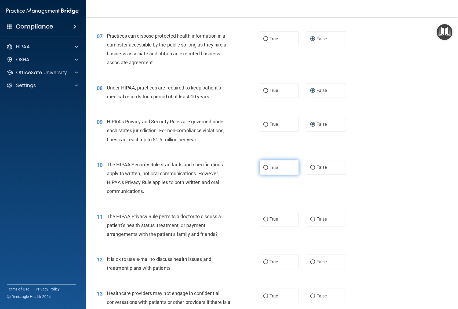
radio input "true"
click at [265, 218] on input "True" at bounding box center [265, 219] width 5 height 4
radio input "true"
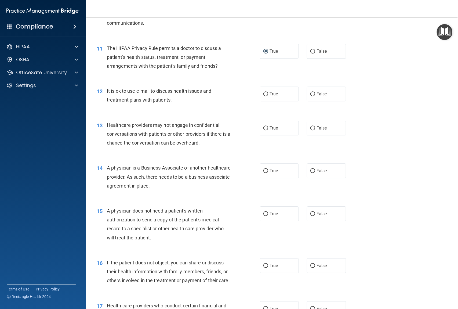
scroll to position [465, 0]
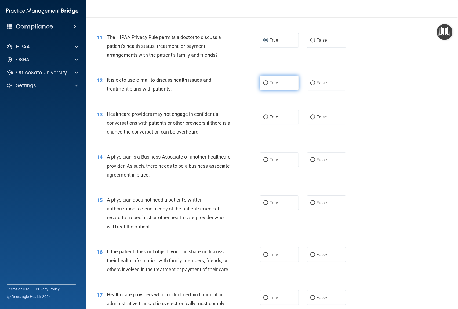
click at [263, 82] on input "True" at bounding box center [265, 83] width 5 height 4
radio input "true"
click at [310, 115] on input "False" at bounding box center [312, 117] width 5 height 4
radio input "true"
click at [310, 158] on input "False" at bounding box center [312, 160] width 5 height 4
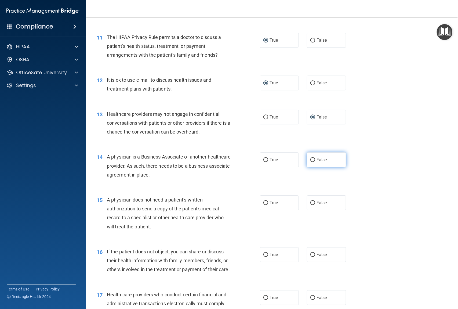
radio input "true"
click at [263, 202] on input "True" at bounding box center [265, 203] width 5 height 4
radio input "true"
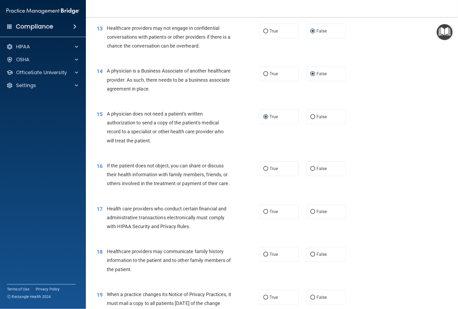
scroll to position [572, 0]
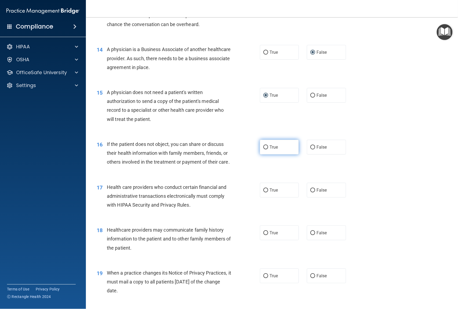
click at [263, 145] on input "True" at bounding box center [265, 147] width 5 height 4
radio input "true"
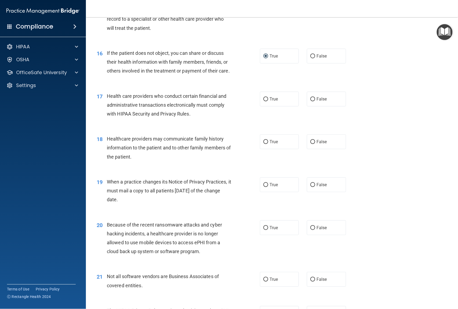
scroll to position [680, 0]
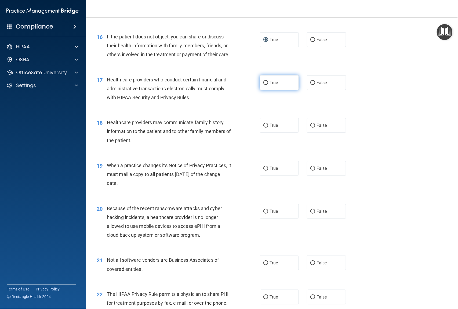
click at [263, 85] on input "True" at bounding box center [265, 83] width 5 height 4
radio input "true"
click at [310, 127] on input "False" at bounding box center [312, 125] width 5 height 4
radio input "true"
click at [311, 170] on input "False" at bounding box center [312, 168] width 5 height 4
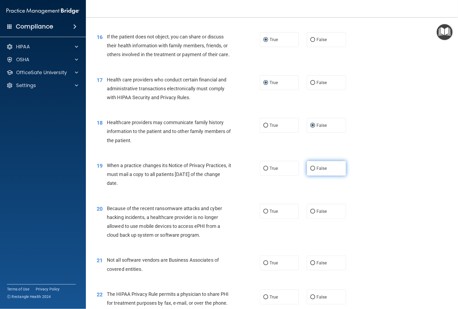
radio input "true"
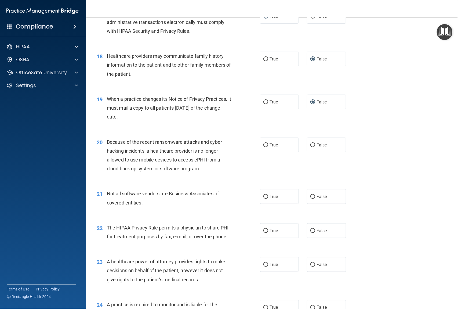
scroll to position [787, 0]
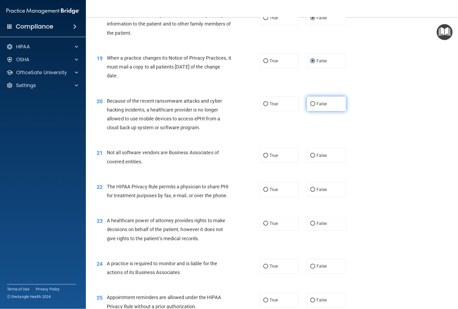
click at [310, 106] on input "False" at bounding box center [312, 104] width 5 height 4
radio input "true"
click at [264, 157] on input "True" at bounding box center [265, 155] width 5 height 4
radio input "true"
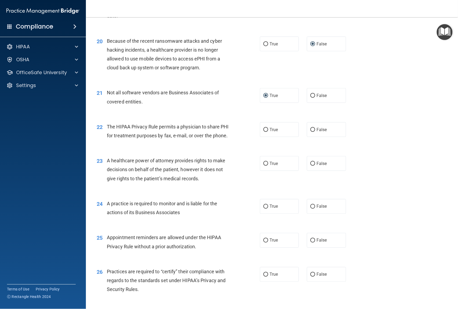
scroll to position [894, 0]
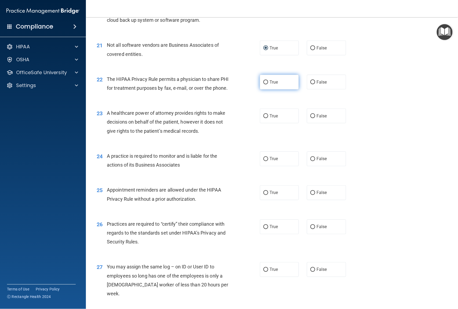
click at [263, 84] on input "True" at bounding box center [265, 82] width 5 height 4
radio input "true"
click at [310, 118] on input "False" at bounding box center [312, 116] width 5 height 4
radio input "true"
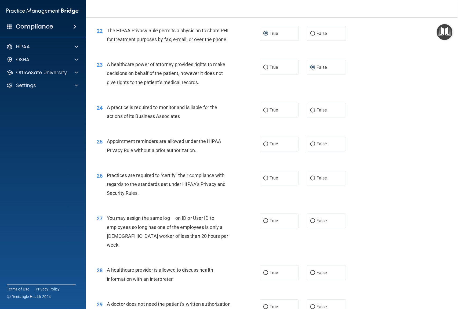
scroll to position [1002, 0]
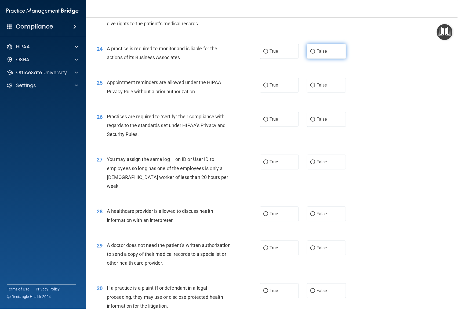
click at [311, 54] on input "False" at bounding box center [312, 52] width 5 height 4
radio input "true"
click at [265, 87] on input "True" at bounding box center [265, 85] width 5 height 4
radio input "true"
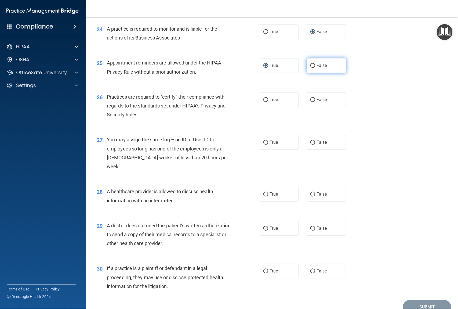
scroll to position [1056, 0]
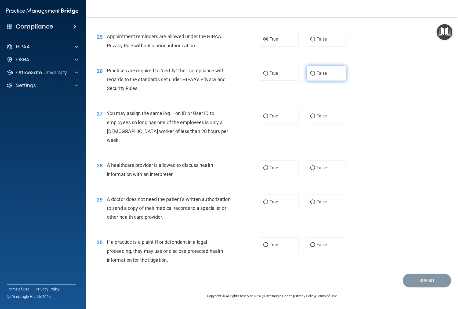
click at [310, 76] on input "False" at bounding box center [312, 74] width 5 height 4
radio input "true"
click at [310, 118] on input "False" at bounding box center [312, 116] width 5 height 4
radio input "true"
click at [263, 168] on input "True" at bounding box center [265, 168] width 5 height 4
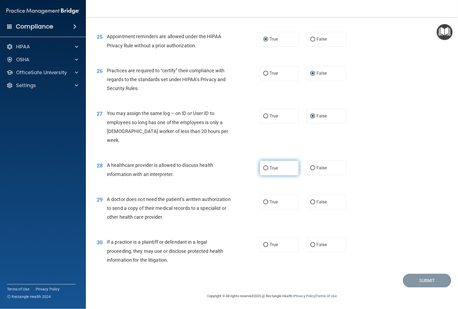
radio input "true"
click at [264, 202] on input "True" at bounding box center [265, 202] width 5 height 4
radio input "true"
click at [263, 243] on input "True" at bounding box center [265, 245] width 5 height 4
radio input "true"
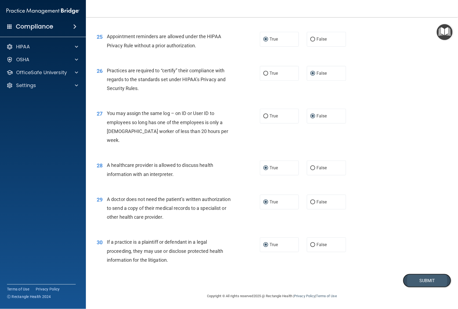
click at [413, 279] on button "Submit" at bounding box center [427, 280] width 48 height 14
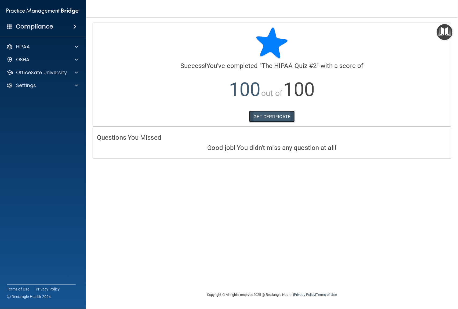
click at [275, 115] on link "GET CERTIFICATE" at bounding box center [272, 117] width 46 height 12
click at [52, 78] on div "OfficeSafe University" at bounding box center [43, 72] width 86 height 11
click at [74, 71] on div at bounding box center [75, 72] width 13 height 6
click at [64, 85] on img at bounding box center [65, 85] width 7 height 7
